Goal: Information Seeking & Learning: Check status

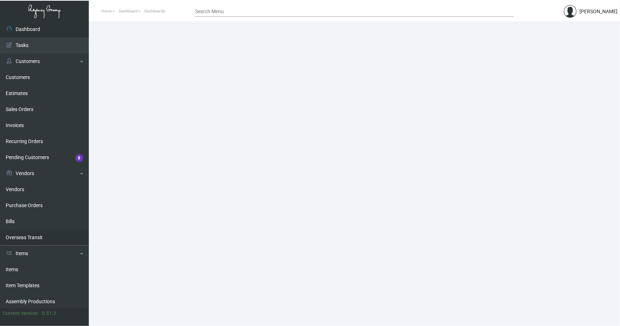
drag, startPoint x: 17, startPoint y: 269, endPoint x: 50, endPoint y: 237, distance: 46.8
click at [17, 269] on link "Items" at bounding box center [44, 269] width 89 height 16
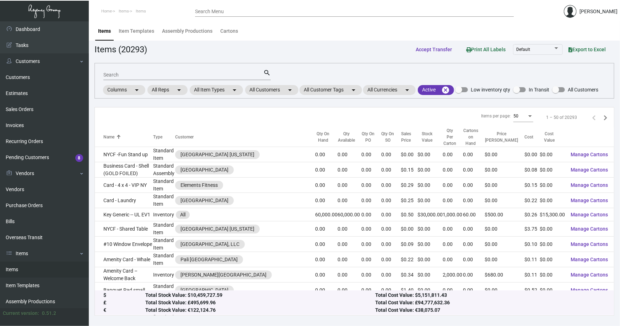
click at [135, 75] on input "Search" at bounding box center [183, 75] width 160 height 6
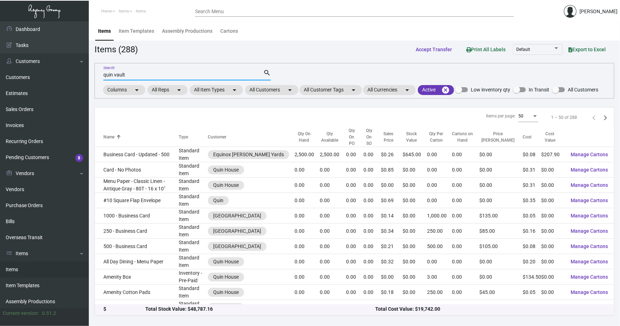
type input "quin vault"
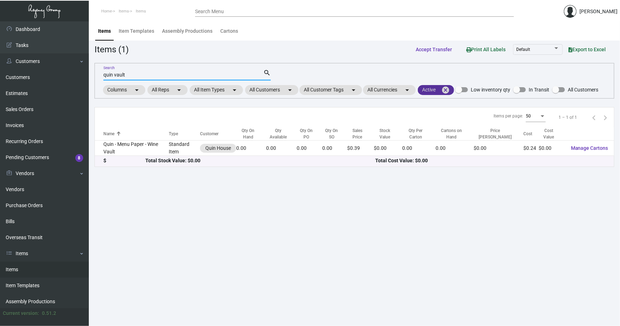
click at [449, 87] on mat-icon "cancel" at bounding box center [446, 90] width 9 height 9
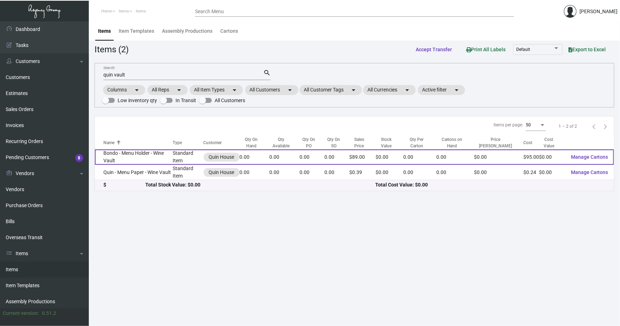
click at [129, 156] on td "Bondo - Menu Holder - Wine Vault" at bounding box center [134, 156] width 78 height 15
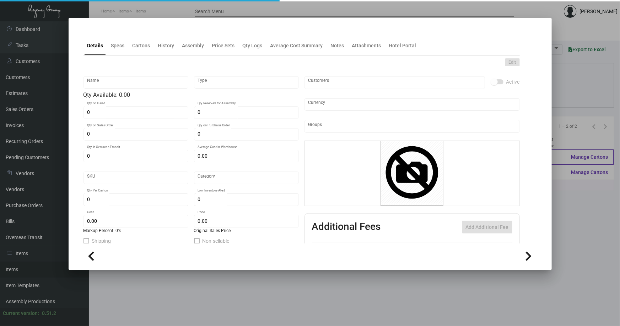
type input "Bondo - Menu Holder - Wine Vault"
type input "Standard Item"
type input "$ 0.00"
type input "Standard"
type input "$ 95.00"
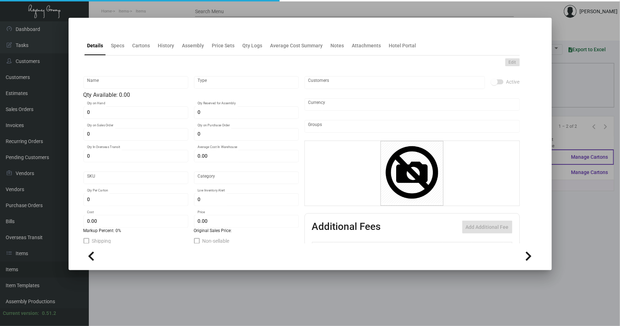
type input "$ 89.00"
checkbox input "true"
type input "United States Dollar $"
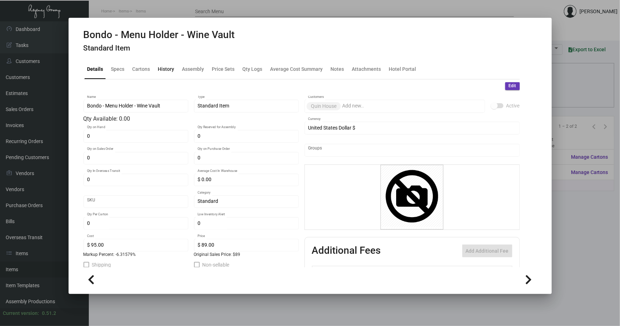
click at [162, 70] on div "History" at bounding box center [166, 68] width 16 height 7
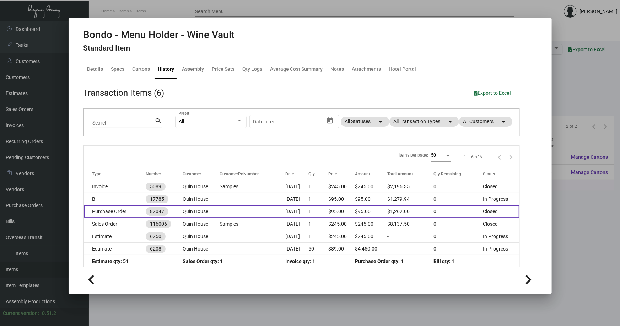
click at [220, 208] on td at bounding box center [253, 211] width 66 height 12
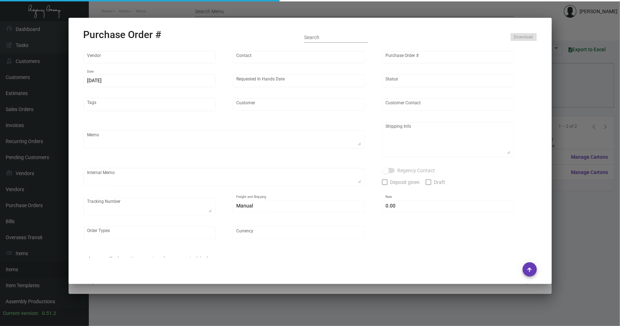
type input "Brandmuscle"
type input "[PERSON_NAME]"
type input "82047"
type input "[DATE]"
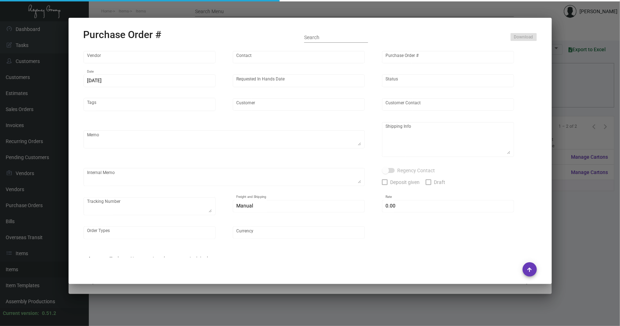
type input "Quin House"
type textarea "PRE-PRODUCTION SAMPLES. Ship via UPS Ground Acct# 1AY276."
type textarea "[PERSON_NAME] Regency Group [GEOGRAPHIC_DATA] [STREET_ADDRESS][US_STATE]"
checkbox input "true"
type input "$ 0.00"
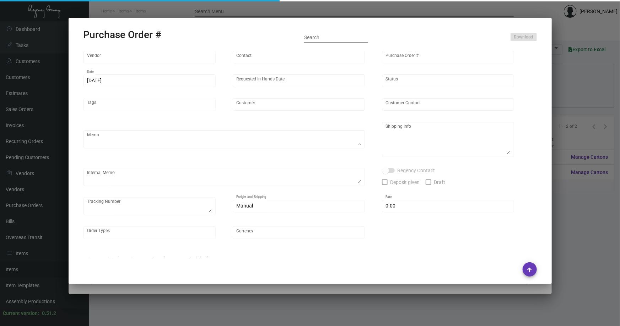
type input "United States Dollar $"
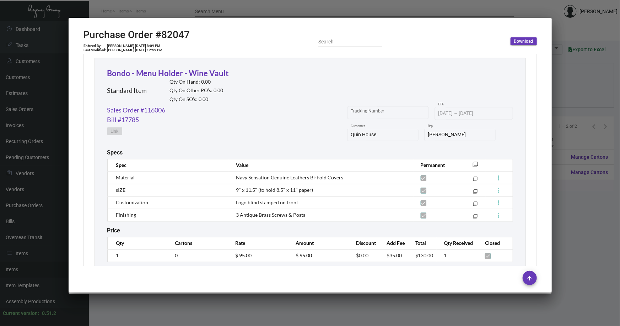
scroll to position [1954, 0]
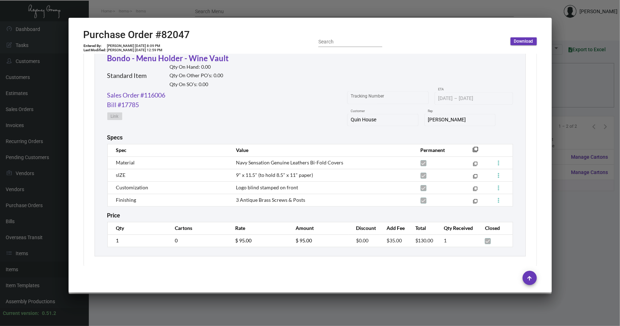
drag, startPoint x: 578, startPoint y: 204, endPoint x: 381, endPoint y: 173, distance: 199.4
click at [573, 201] on div at bounding box center [310, 163] width 620 height 326
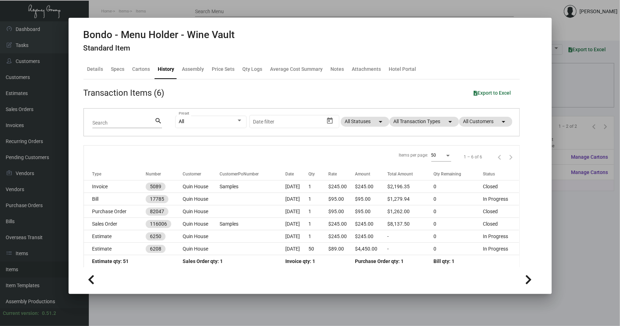
click at [580, 231] on div at bounding box center [310, 163] width 620 height 326
